Goal: Transaction & Acquisition: Obtain resource

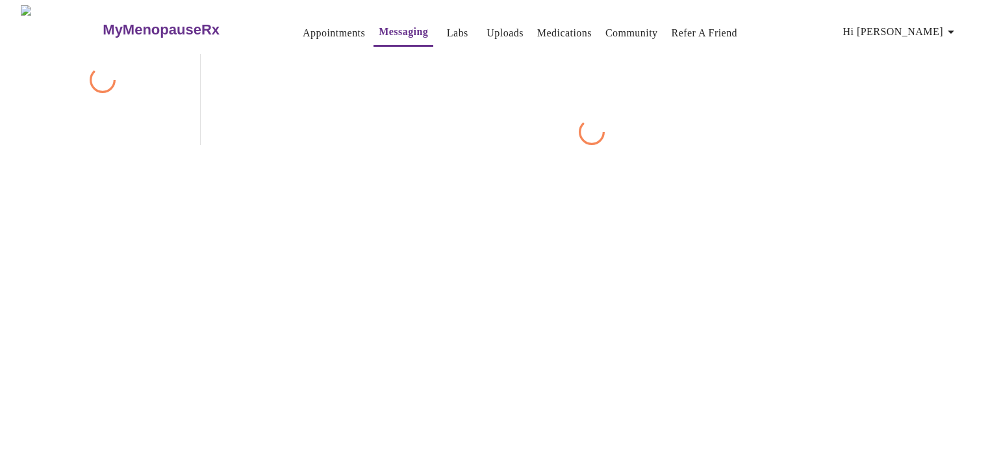
scroll to position [49, 0]
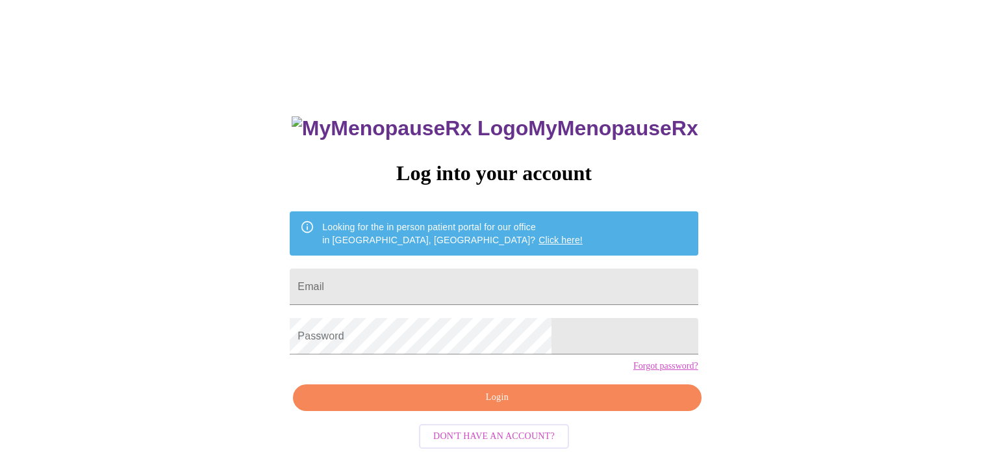
scroll to position [25, 0]
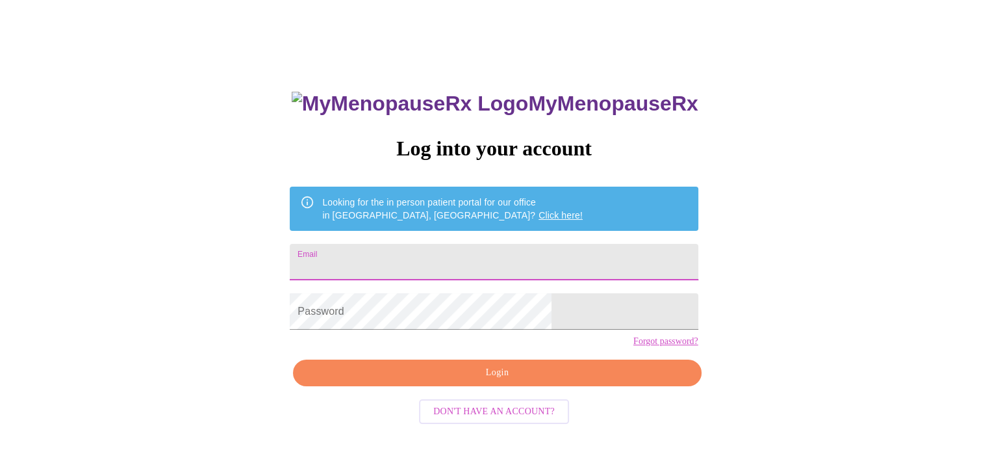
click at [403, 261] on input "Email" at bounding box center [494, 262] width 408 height 36
type input "[EMAIL_ADDRESS][DOMAIN_NAME]"
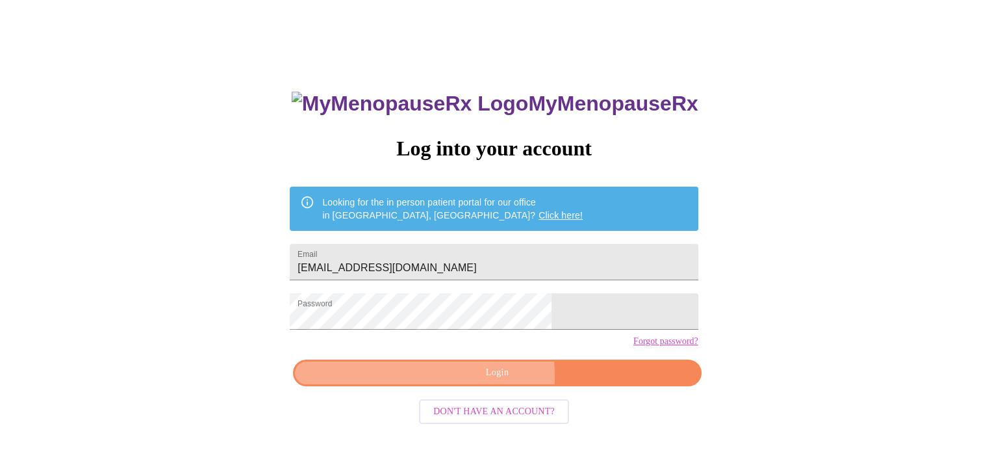
click at [448, 381] on span "Login" at bounding box center [497, 372] width 378 height 16
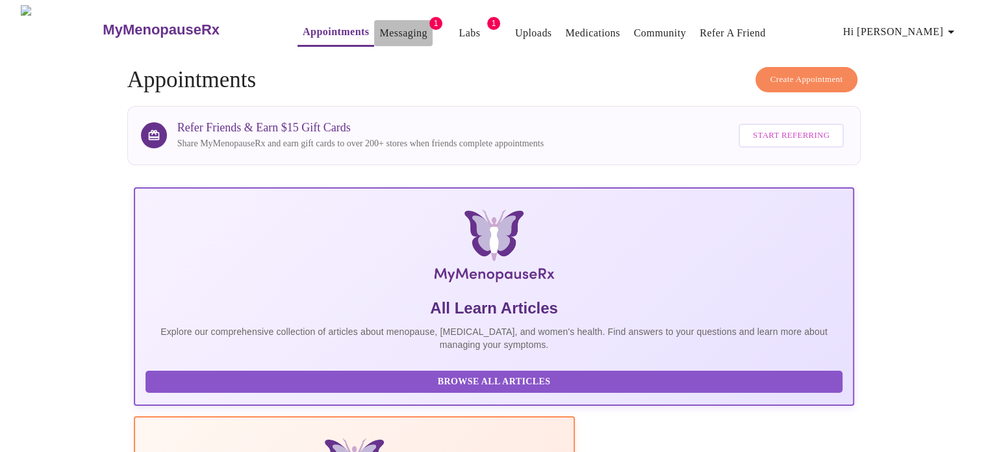
click at [379, 24] on link "Messaging" at bounding box center [402, 33] width 47 height 18
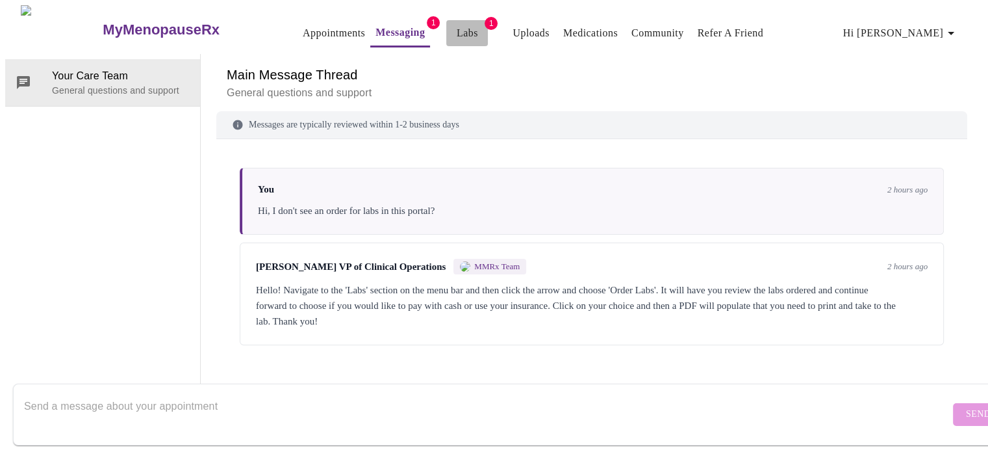
click at [457, 24] on link "Labs" at bounding box center [467, 33] width 21 height 18
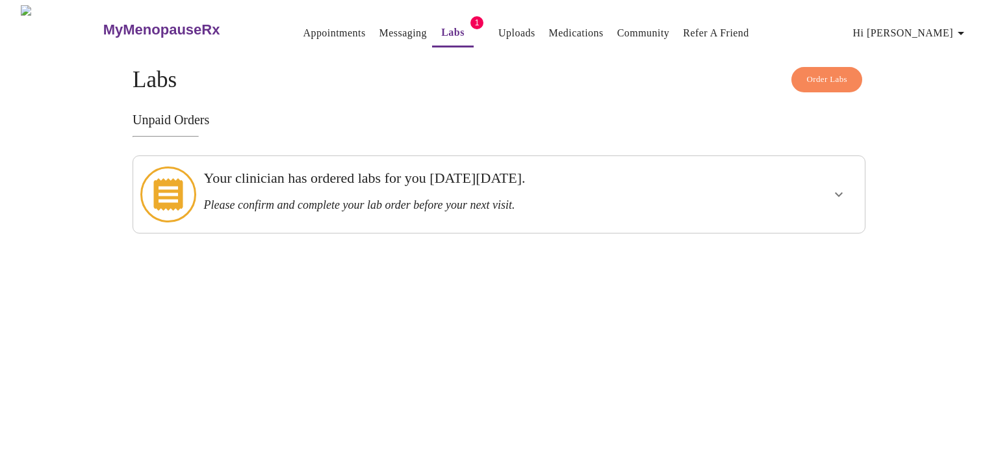
click at [568, 198] on h3 "Please confirm and complete your lab order before your next visit." at bounding box center [463, 205] width 520 height 14
click at [834, 189] on icon "show more" at bounding box center [839, 194] width 16 height 16
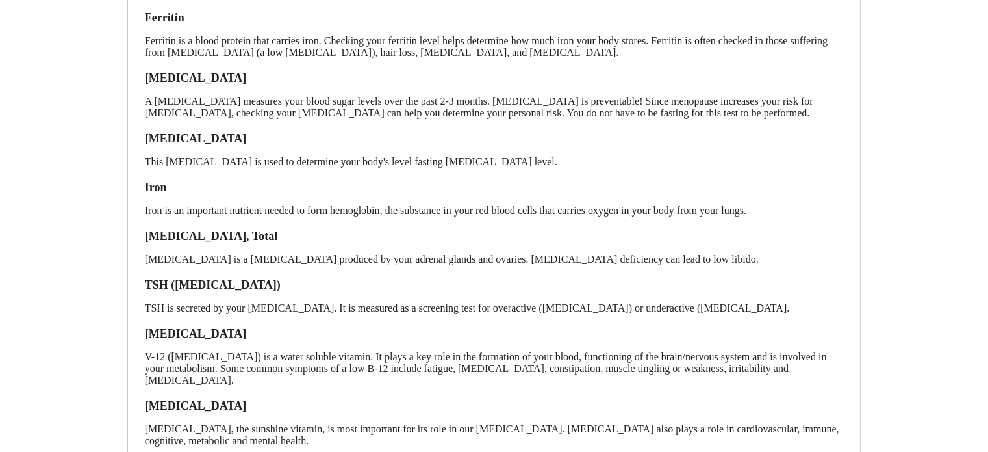
scroll to position [363, 0]
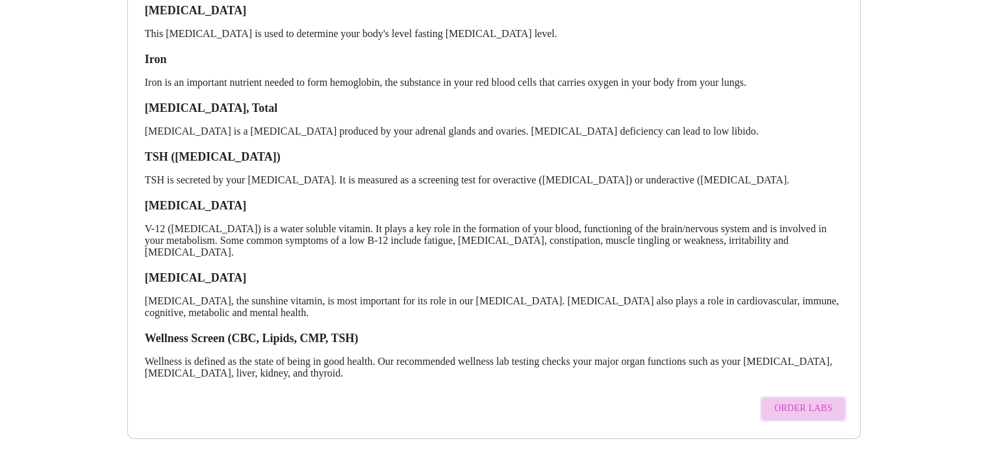
click at [793, 396] on button "Order Labs" at bounding box center [803, 408] width 86 height 25
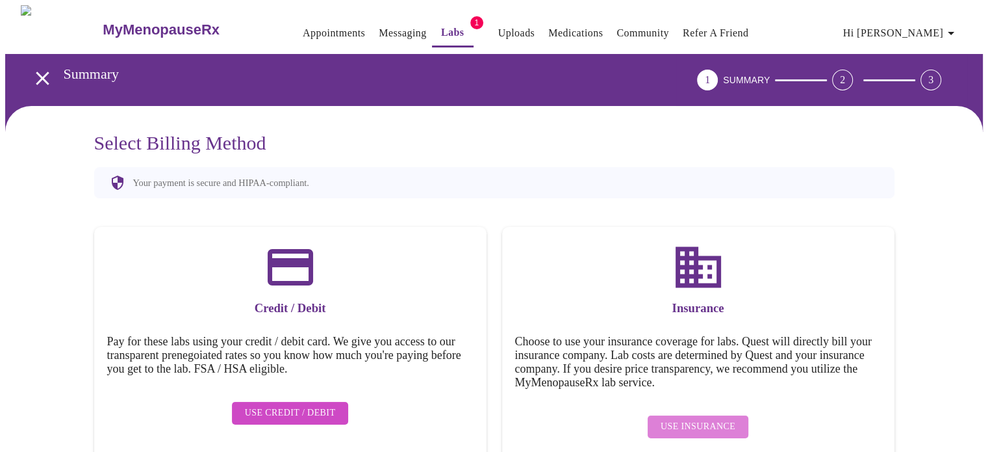
click at [714, 427] on button "Use Insurance" at bounding box center [698, 426] width 101 height 23
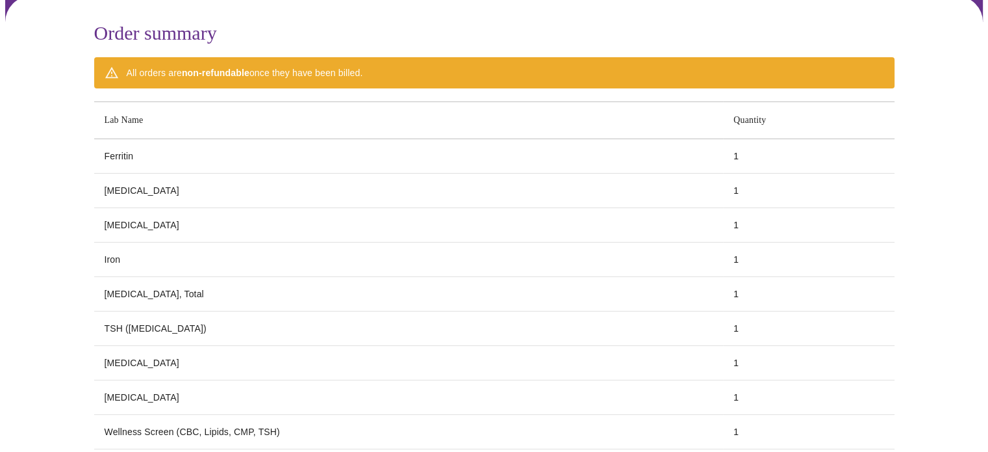
scroll to position [229, 0]
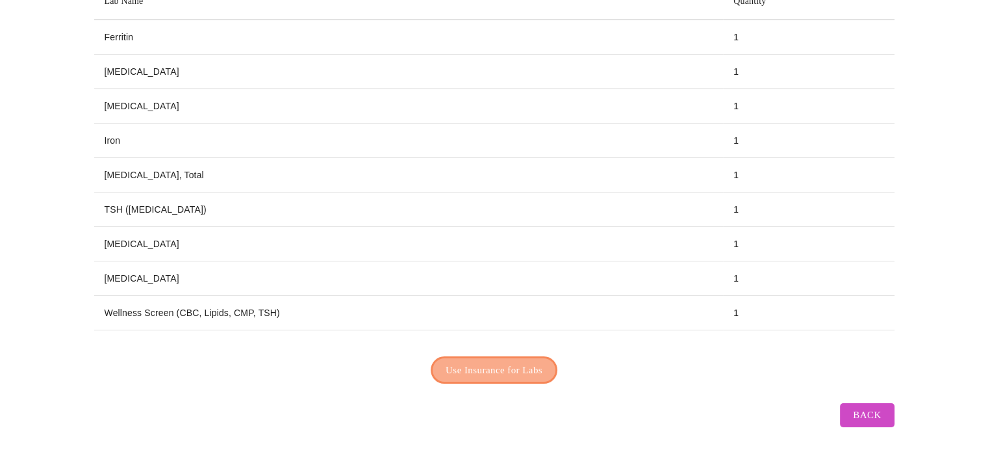
click at [517, 362] on span "Use Insurance for Labs" at bounding box center [494, 369] width 97 height 17
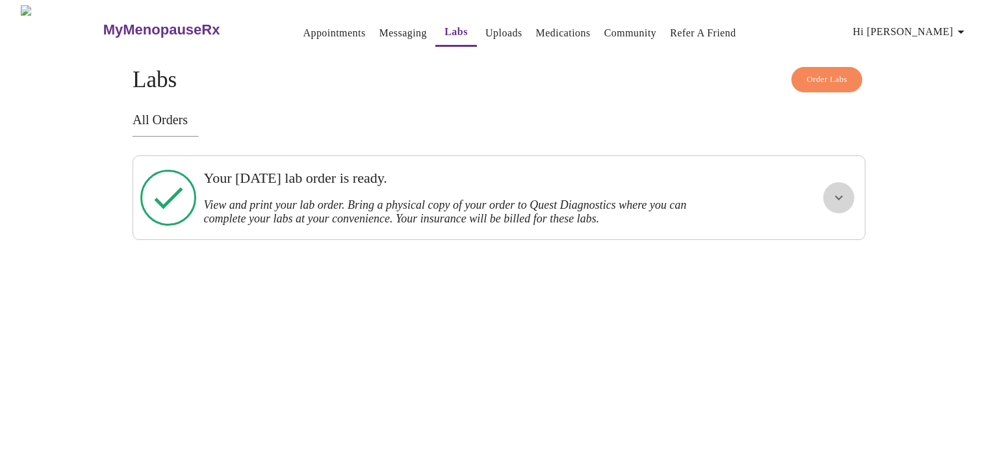
click at [843, 199] on icon "show more" at bounding box center [839, 198] width 16 height 16
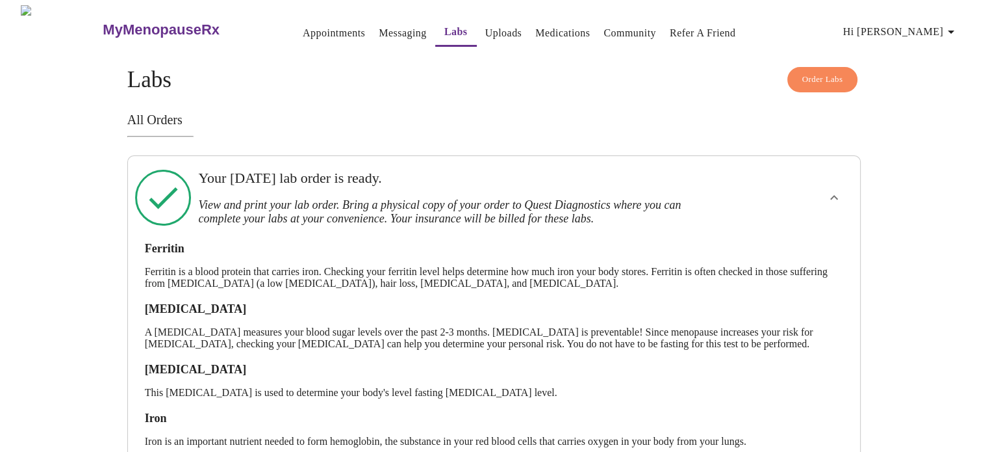
scroll to position [377, 0]
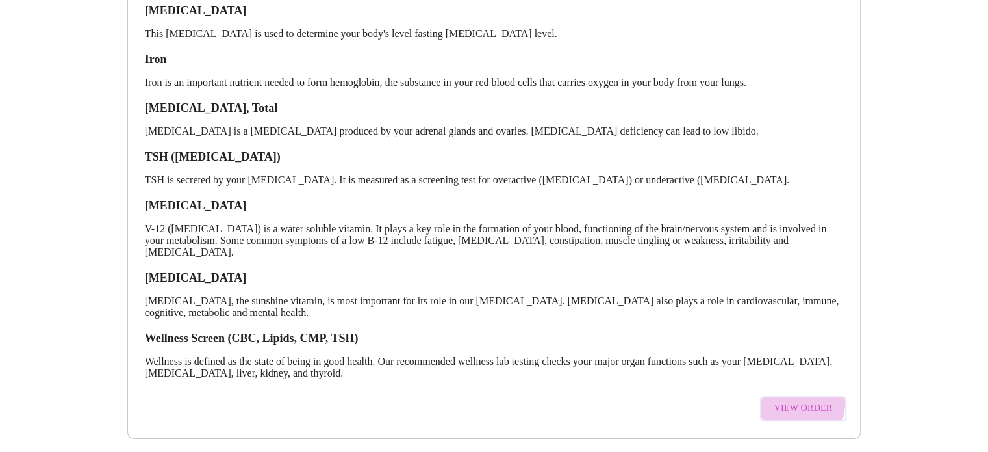
click at [795, 400] on span "View Order" at bounding box center [803, 408] width 58 height 16
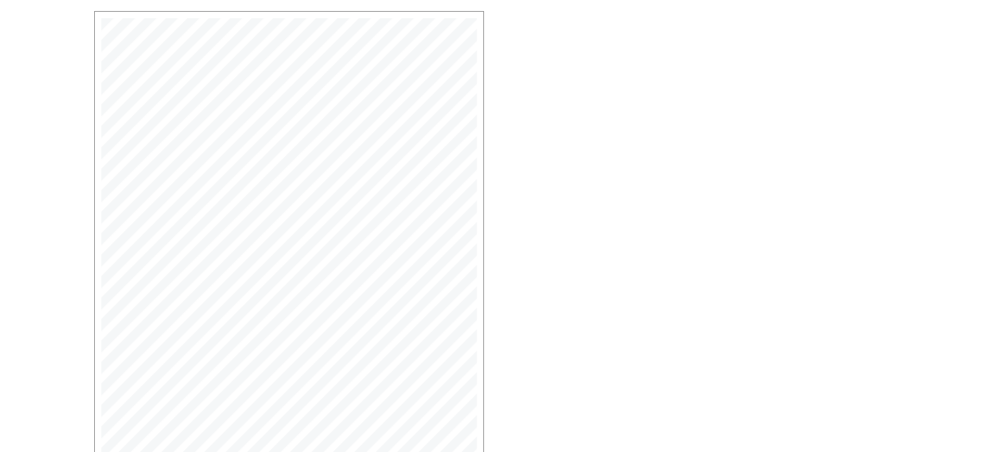
scroll to position [346, 0]
click at [179, 402] on span "Open Larger PDF" at bounding box center [154, 406] width 84 height 16
